Goal: Navigation & Orientation: Find specific page/section

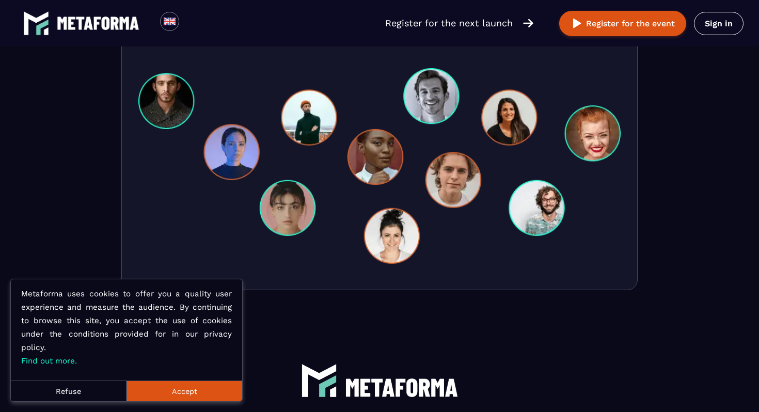
scroll to position [3267, 0]
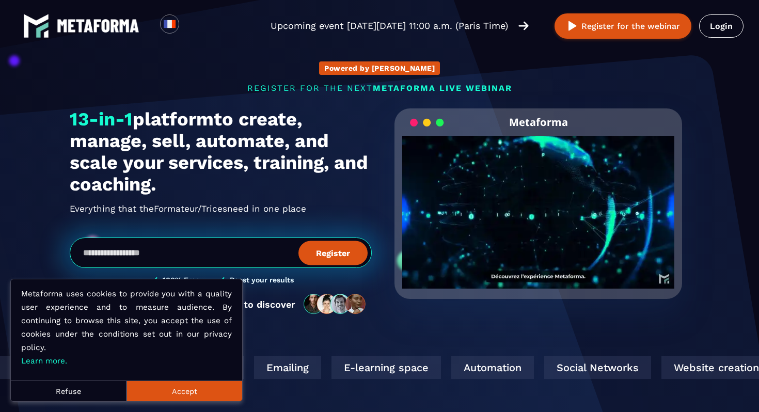
click at [665, 96] on div "Powered by AI Register for the next METAFORMA live webinar Upcoming event on Th…" at bounding box center [379, 182] width 640 height 285
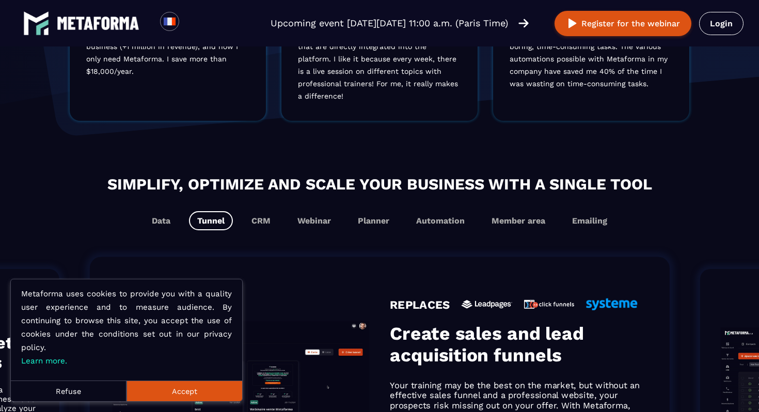
scroll to position [562, 0]
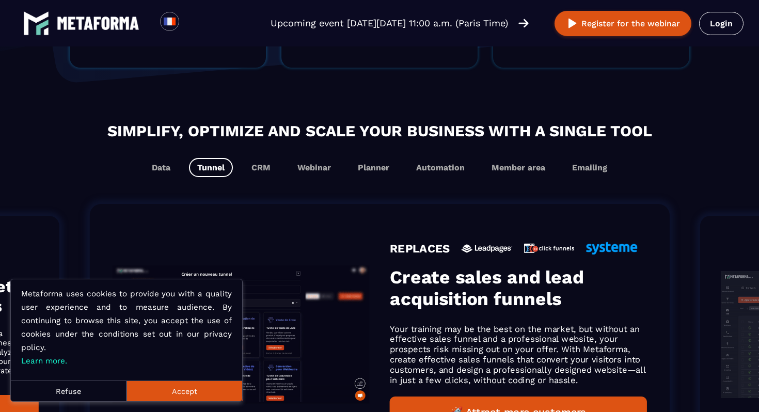
click at [209, 396] on button "Accept" at bounding box center [185, 391] width 116 height 21
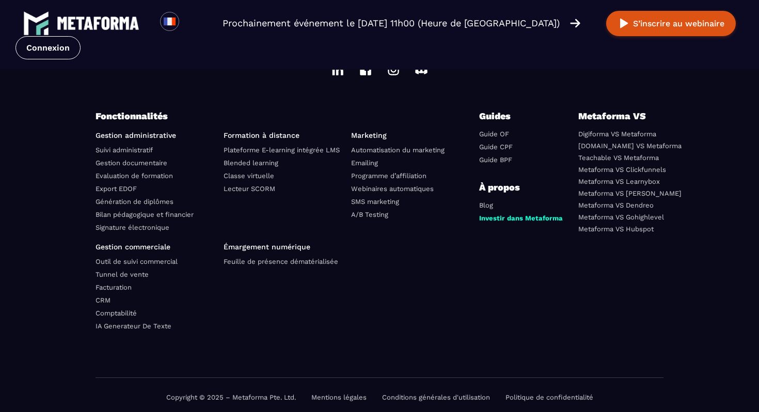
scroll to position [3651, 0]
click at [453, 100] on div "Fonctionnalités Gestion administrative Suivi administratif Gestion documentaire…" at bounding box center [380, 214] width 568 height 405
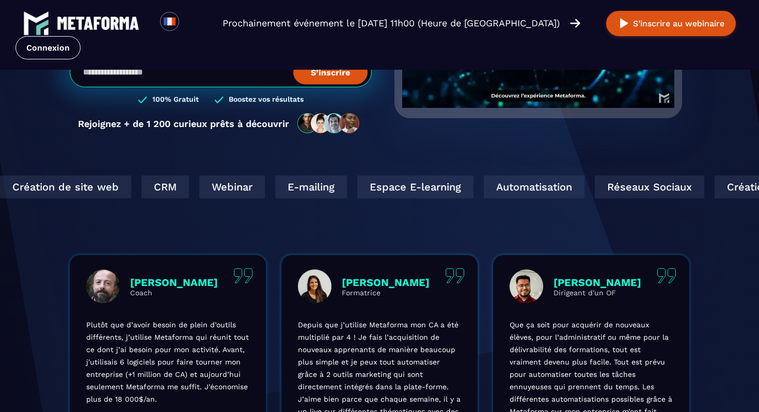
scroll to position [0, 0]
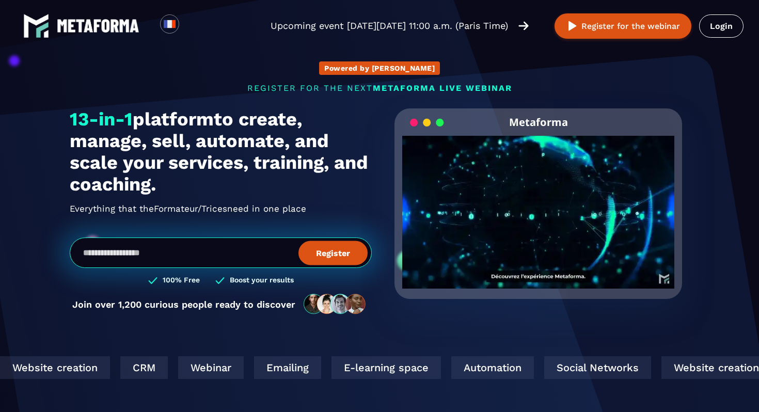
click at [717, 105] on section "Powered by AI Register for the next METAFORMA live webinar Upcoming event on Th…" at bounding box center [379, 325] width 759 height 650
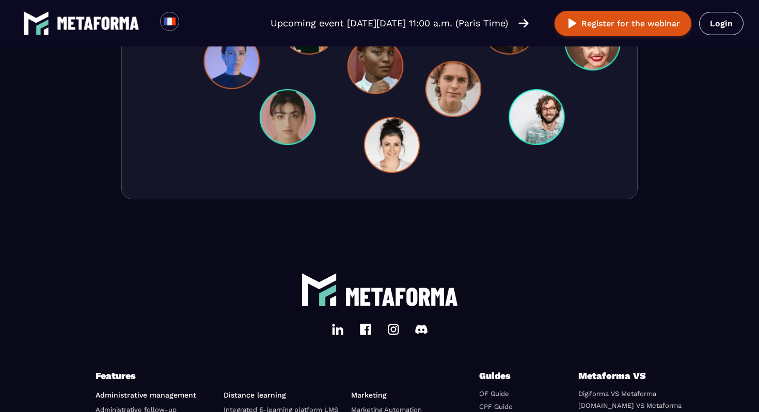
scroll to position [3489, 0]
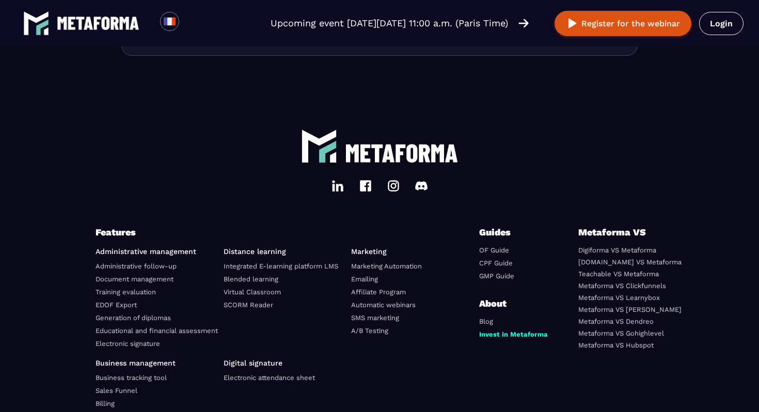
click at [369, 247] on font "Marketing" at bounding box center [369, 251] width 36 height 8
click at [366, 262] on font "Marketing Automation" at bounding box center [386, 266] width 71 height 8
